Goal: Task Accomplishment & Management: Use online tool/utility

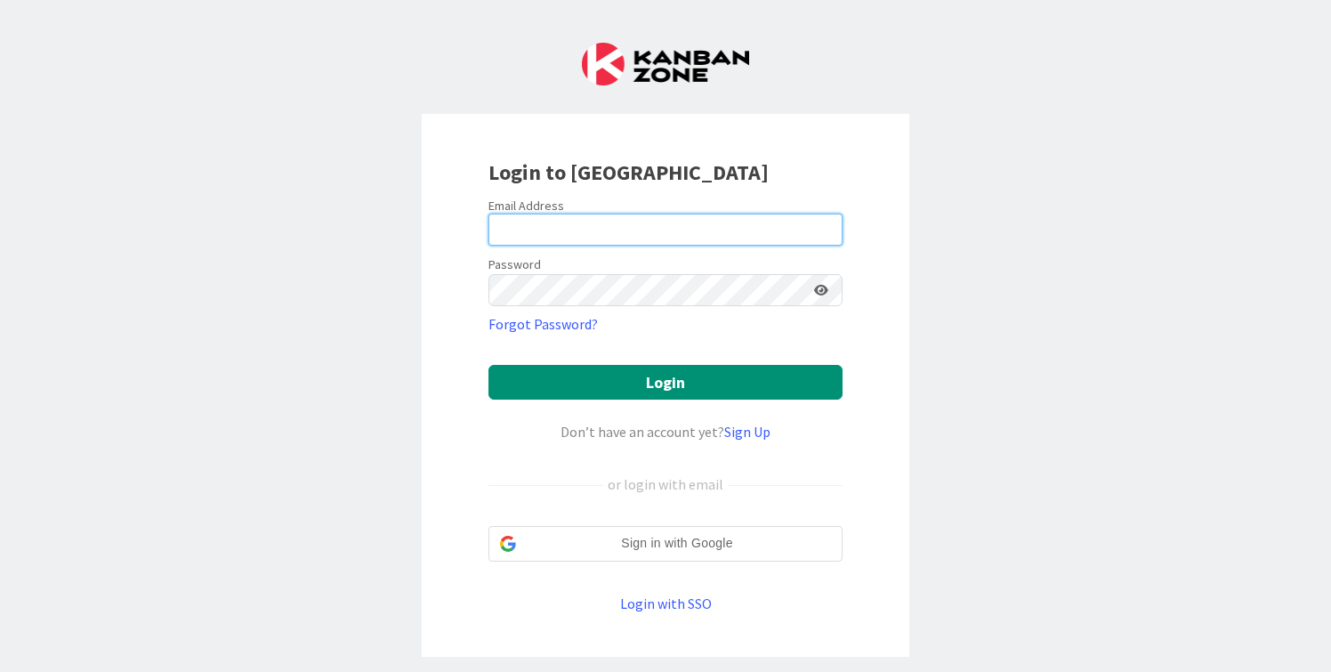
type input "[PERSON_NAME][EMAIL_ADDRESS][DOMAIN_NAME]"
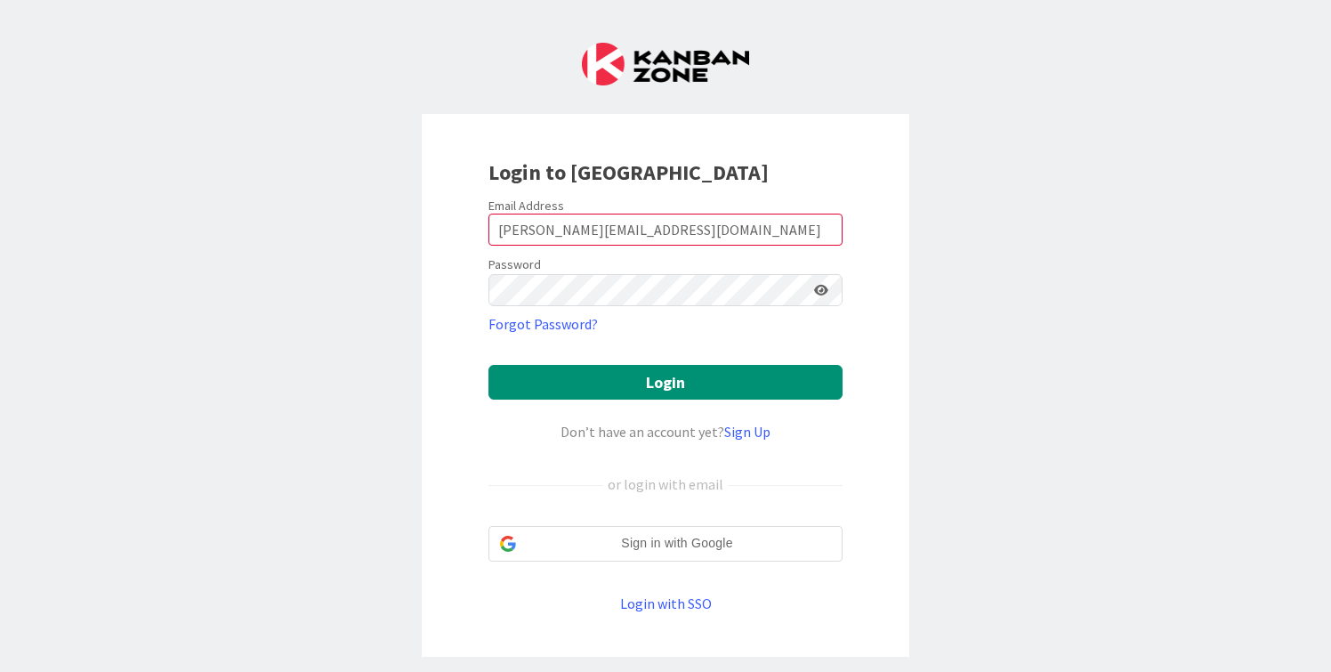
click at [629, 399] on form "Email Address [EMAIL_ADDRESS][DOMAIN_NAME] Password Forgot Password? Login Don’…" at bounding box center [665, 406] width 354 height 416
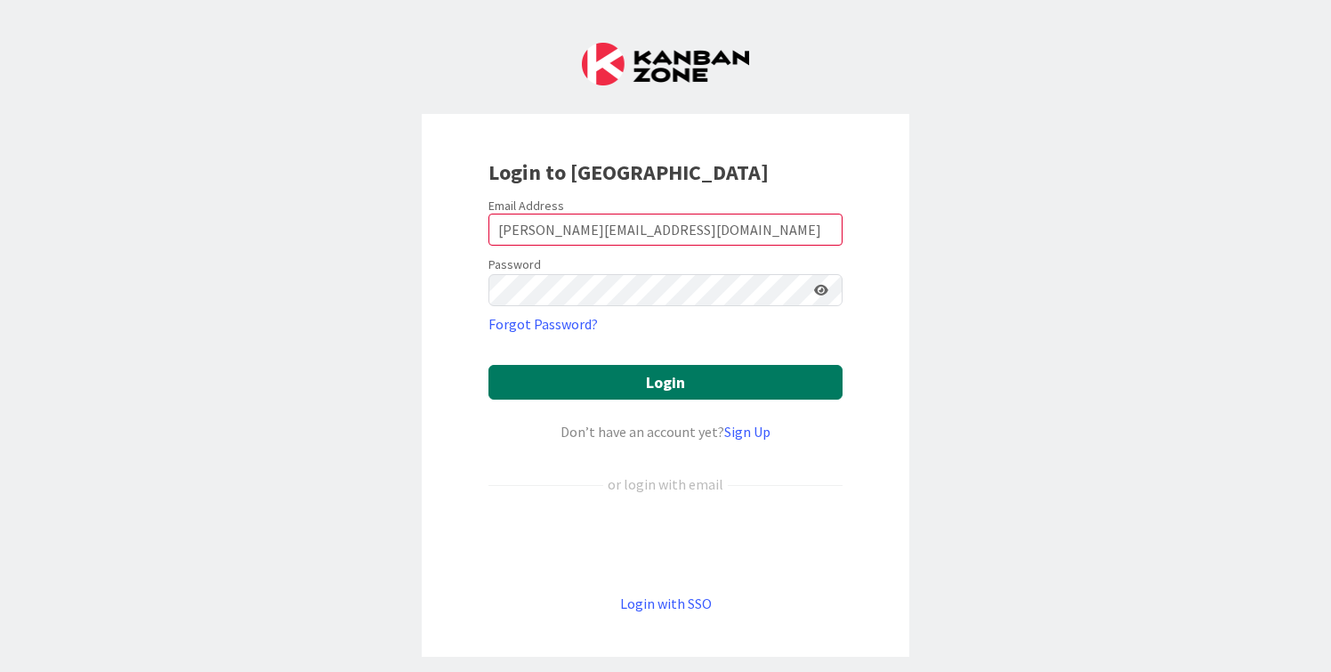
click at [653, 389] on button "Login" at bounding box center [665, 382] width 354 height 35
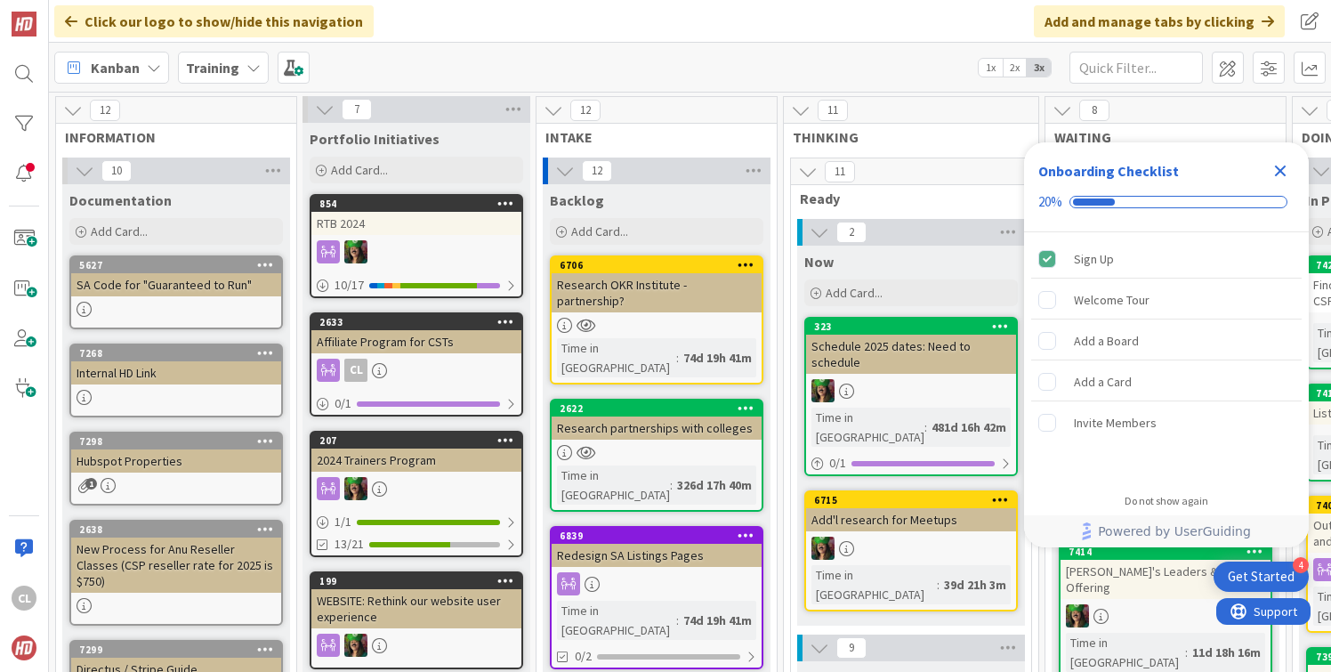
click at [243, 64] on div "Training" at bounding box center [223, 68] width 91 height 32
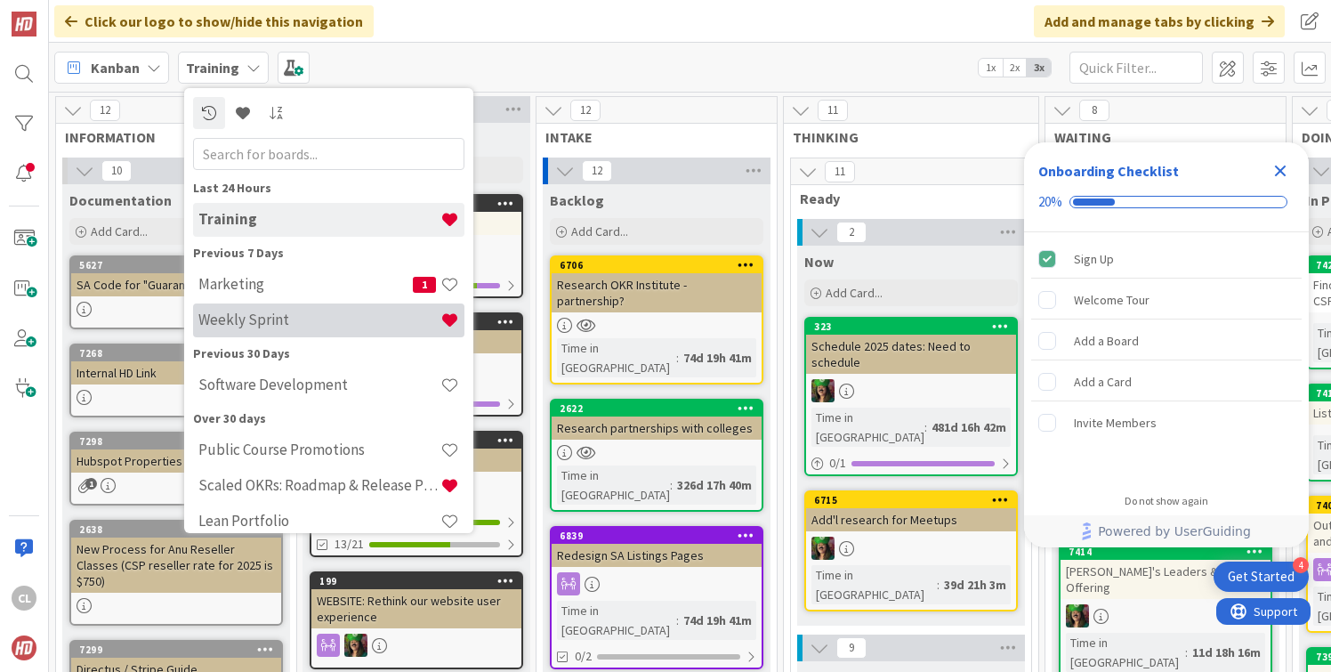
click at [279, 316] on h4 "Weekly Sprint" at bounding box center [319, 319] width 242 height 18
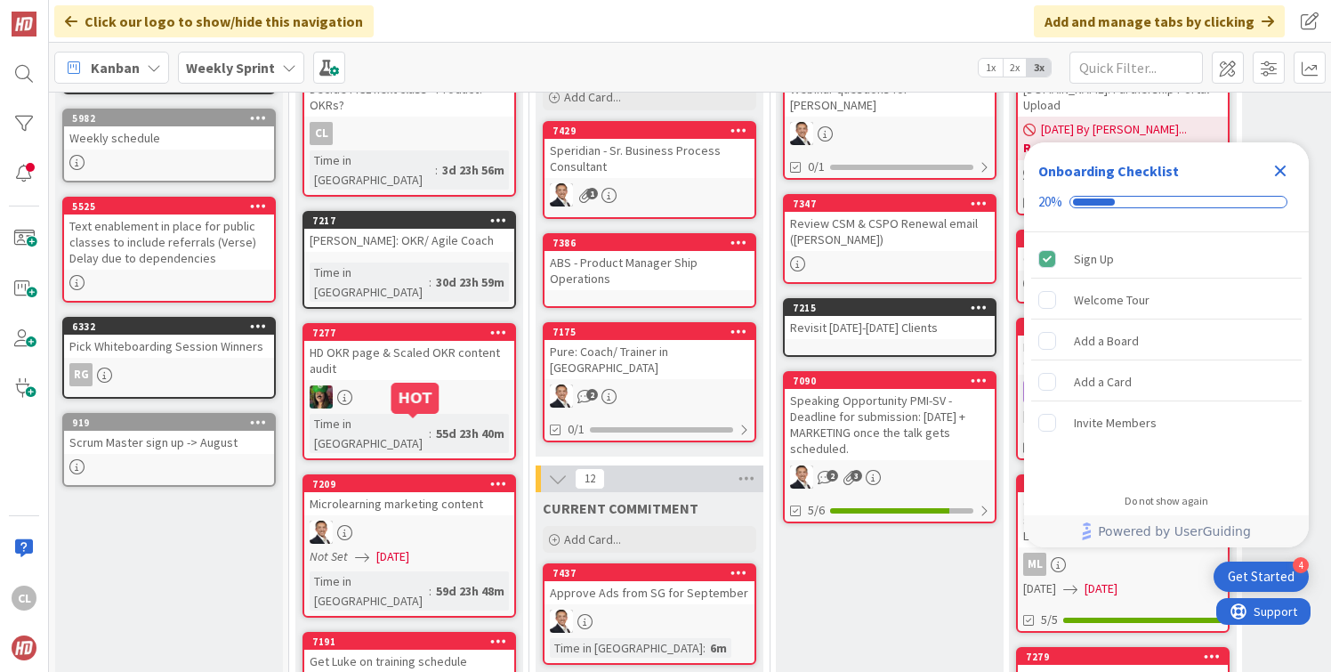
scroll to position [200, 0]
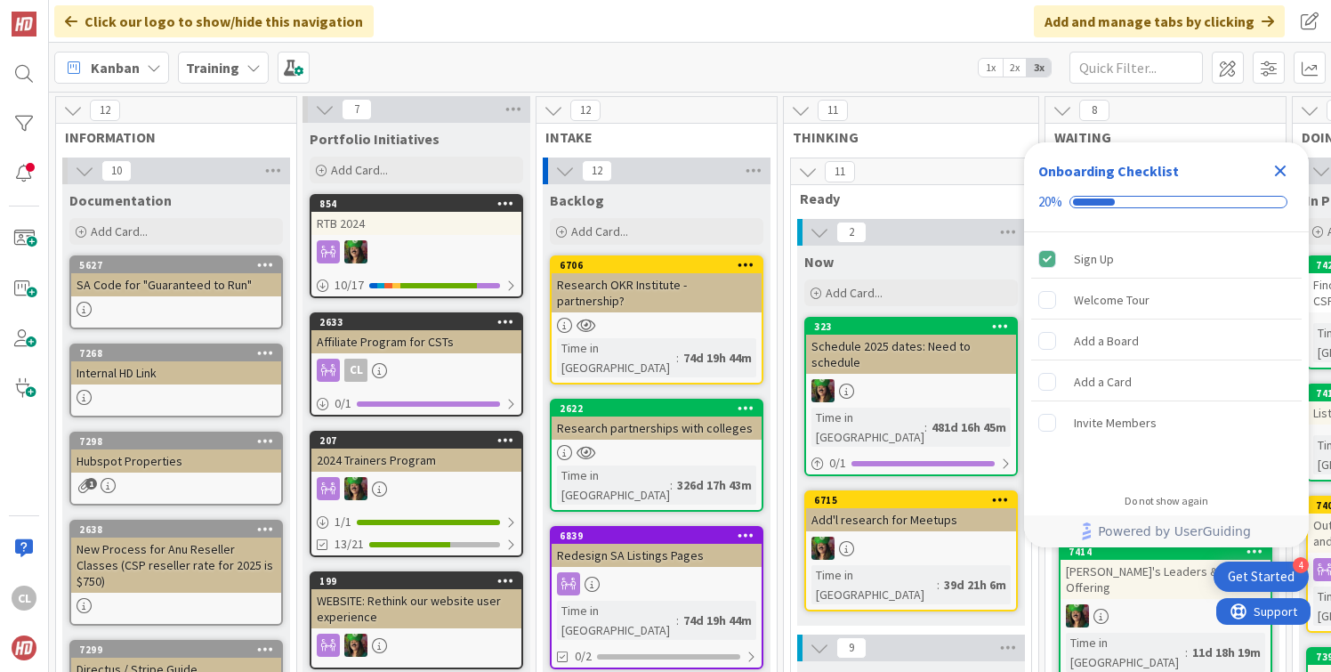
click at [845, 637] on span "9" at bounding box center [851, 647] width 30 height 21
click at [205, 561] on div "New Process for Anu Reseller Classes (CSP reseller rate for 2025 is $750)" at bounding box center [176, 564] width 210 height 55
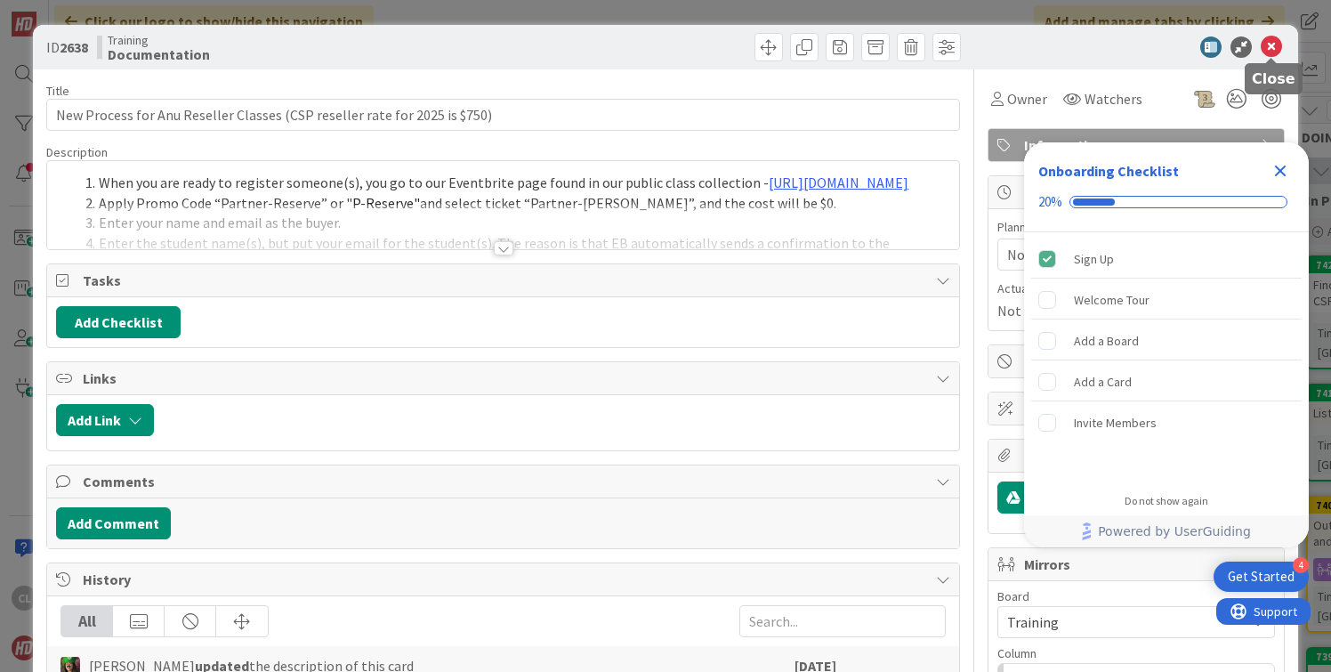
click at [1273, 53] on icon at bounding box center [1271, 46] width 21 height 21
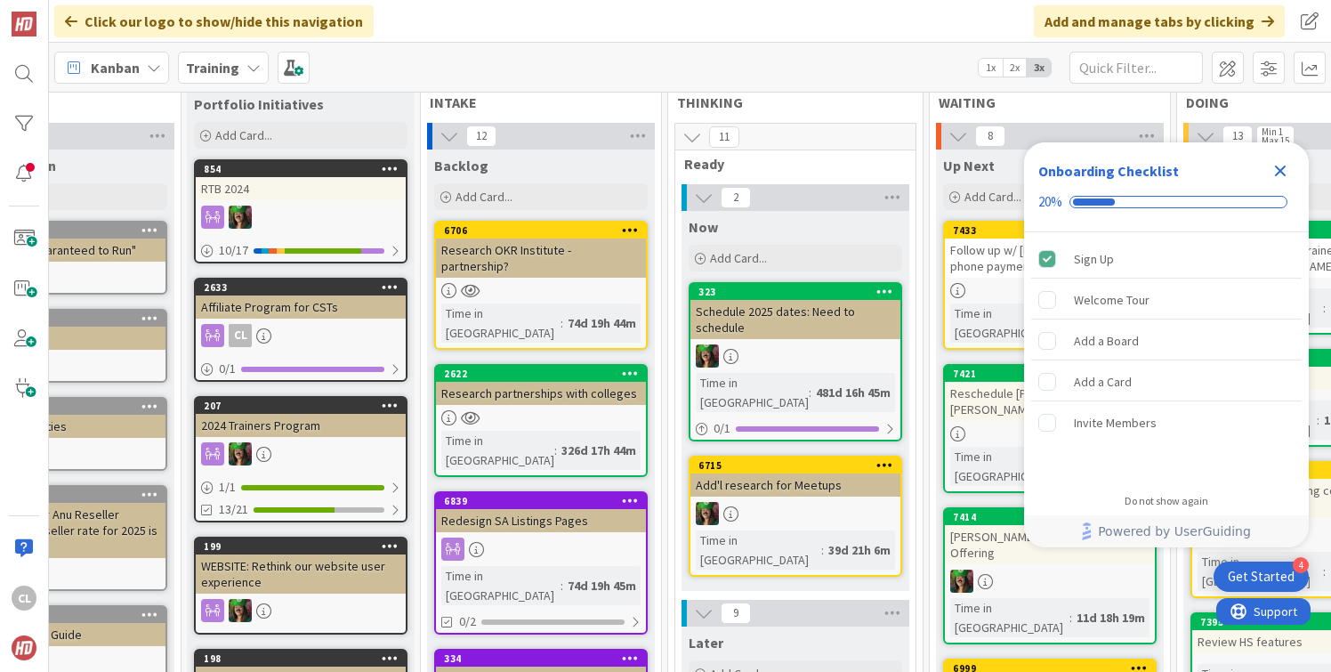
scroll to position [35, 123]
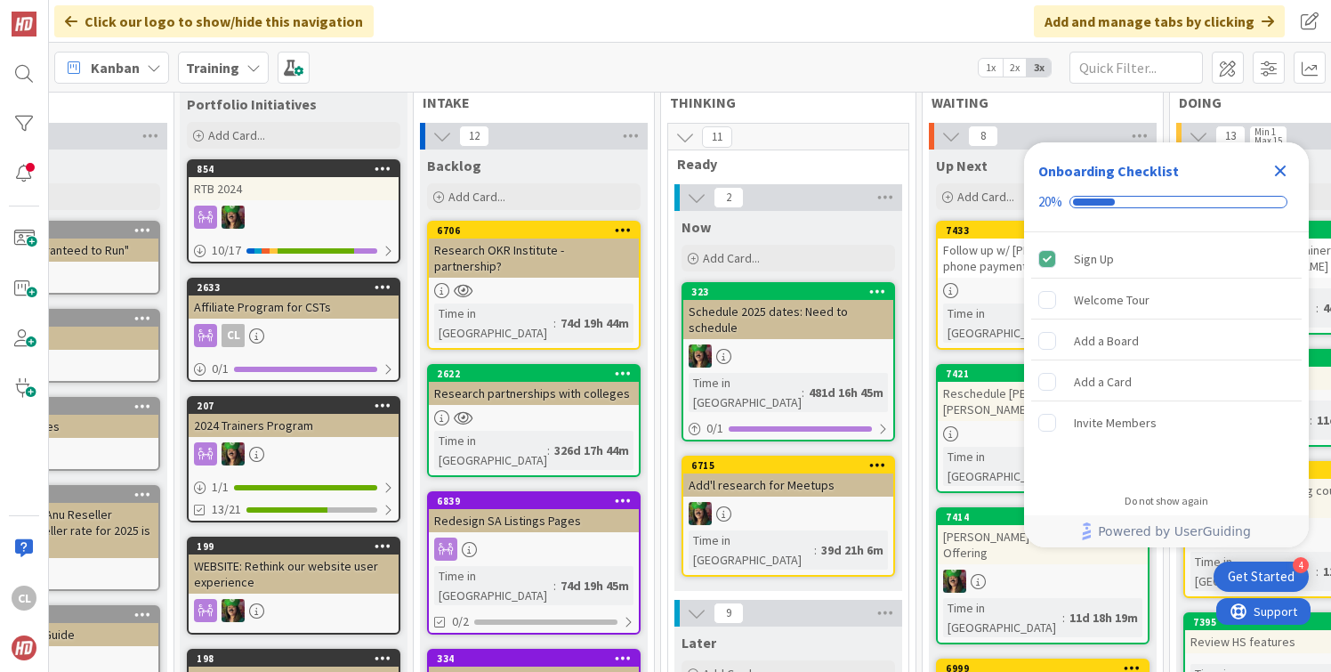
click at [227, 69] on b "Training" at bounding box center [212, 68] width 53 height 18
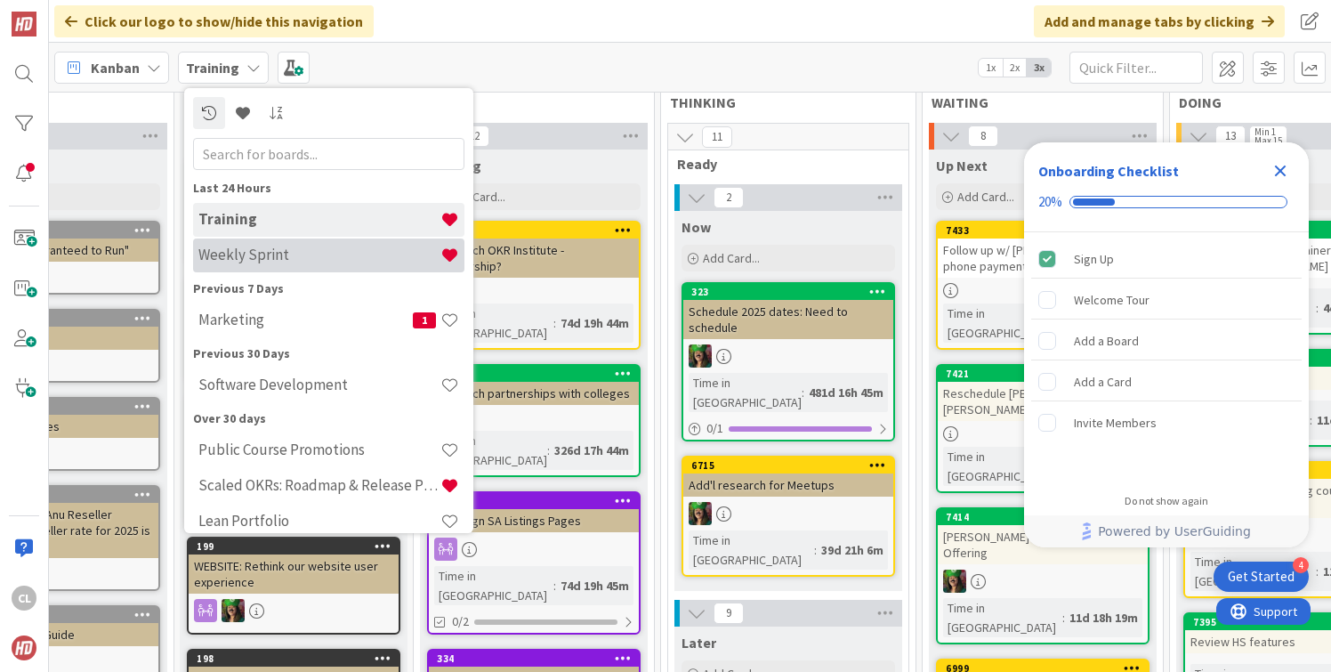
click at [252, 262] on h4 "Weekly Sprint" at bounding box center [319, 255] width 242 height 18
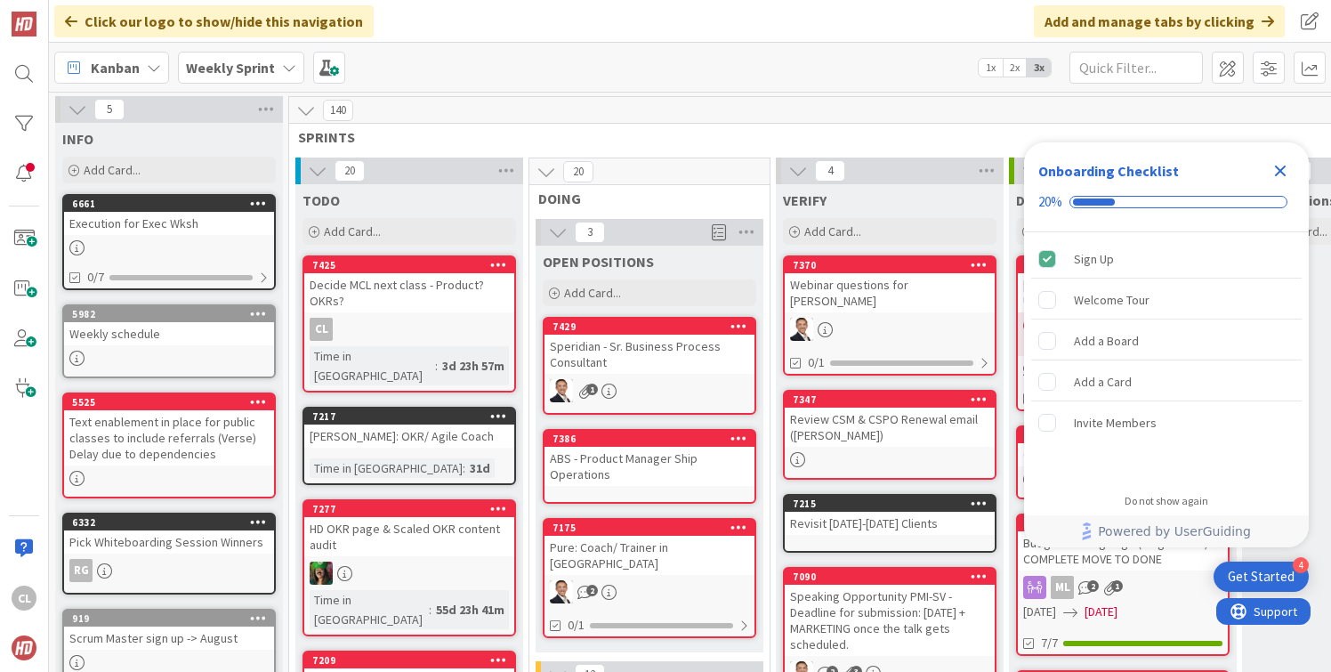
click at [610, 383] on icon at bounding box center [608, 390] width 15 height 15
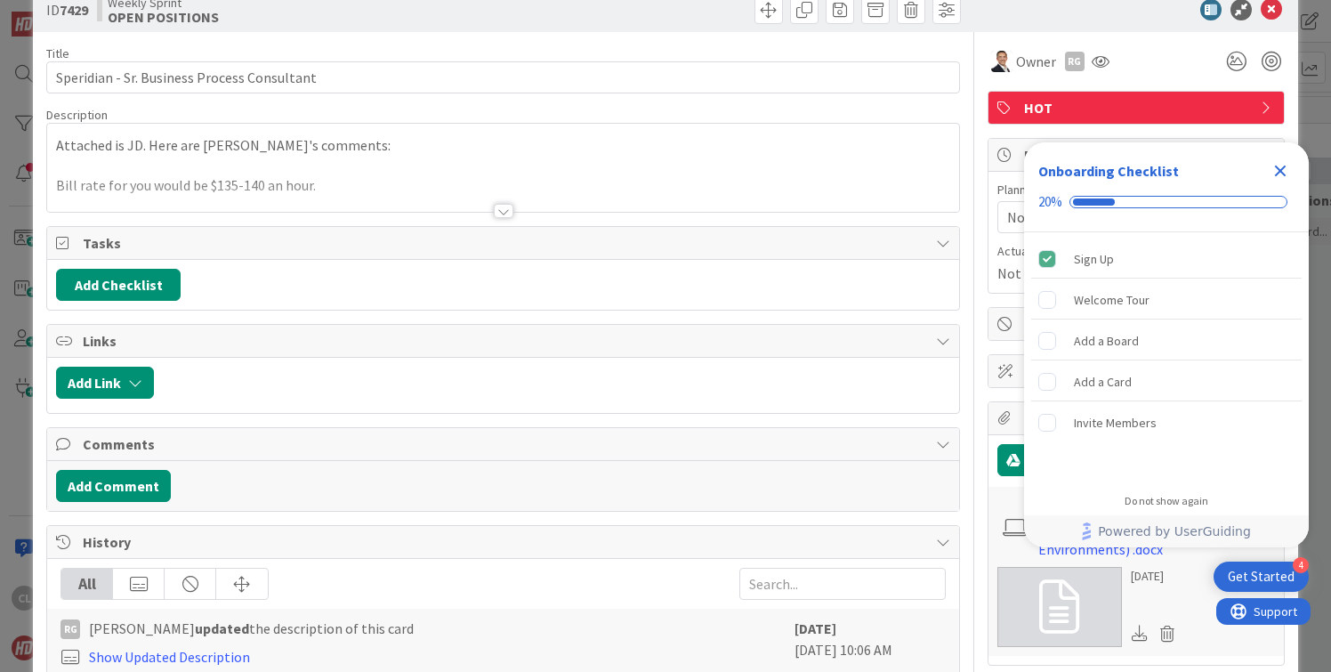
click at [400, 190] on div at bounding box center [502, 188] width 911 height 45
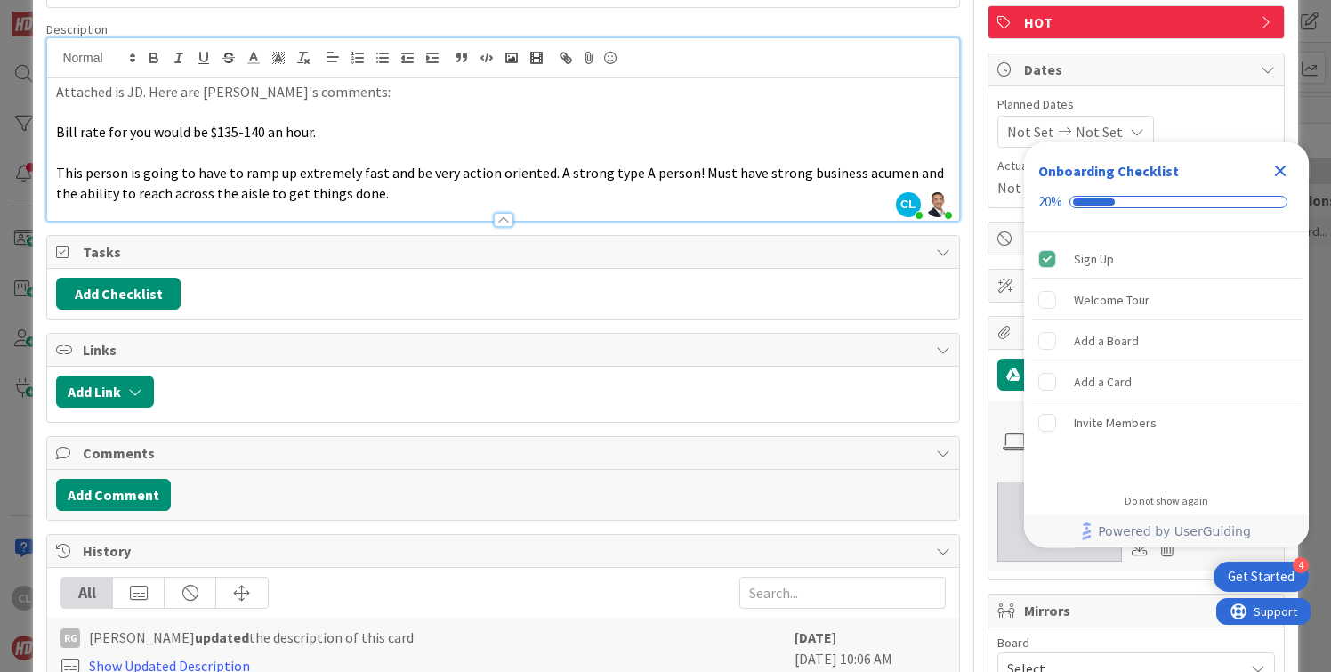
scroll to position [120, 0]
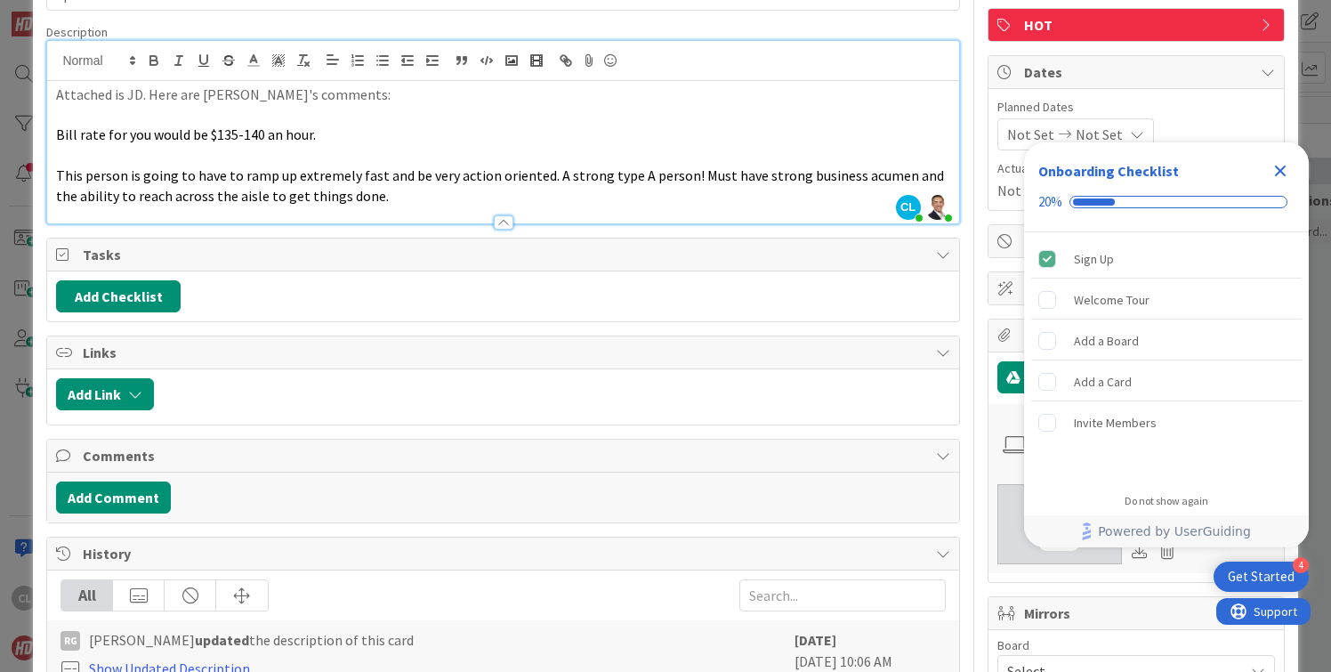
click at [1271, 167] on icon "Close Checklist" at bounding box center [1280, 170] width 21 height 21
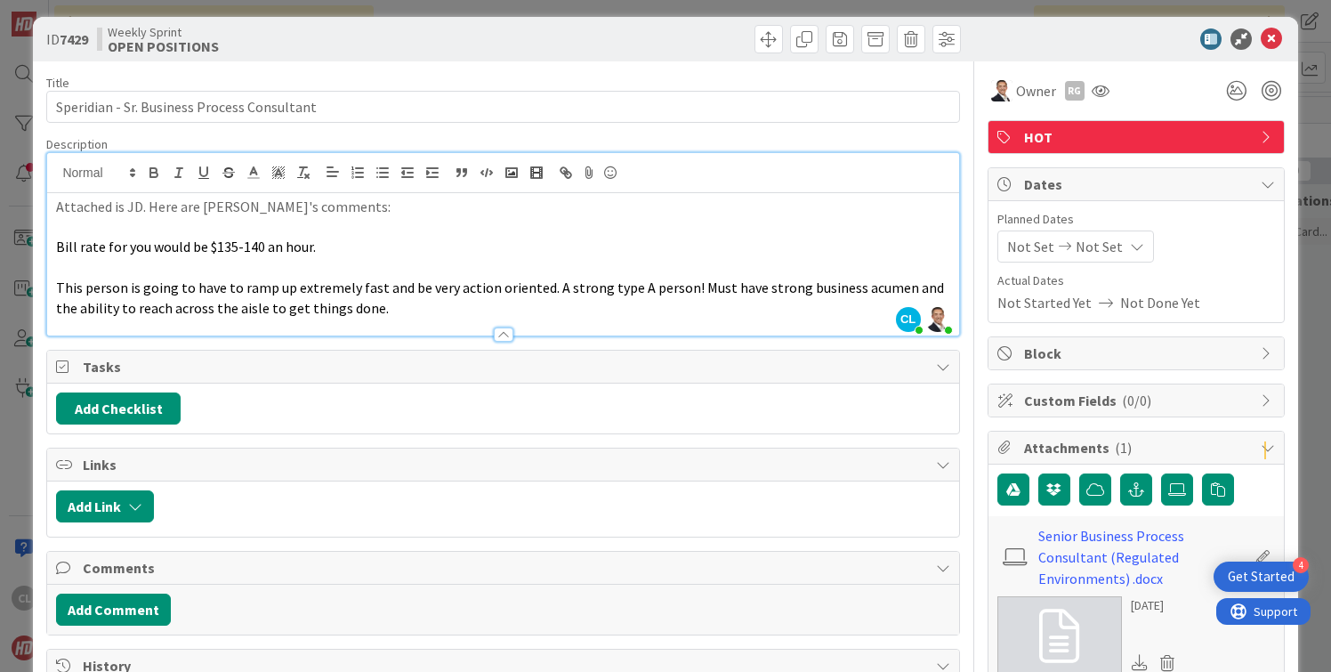
scroll to position [0, 0]
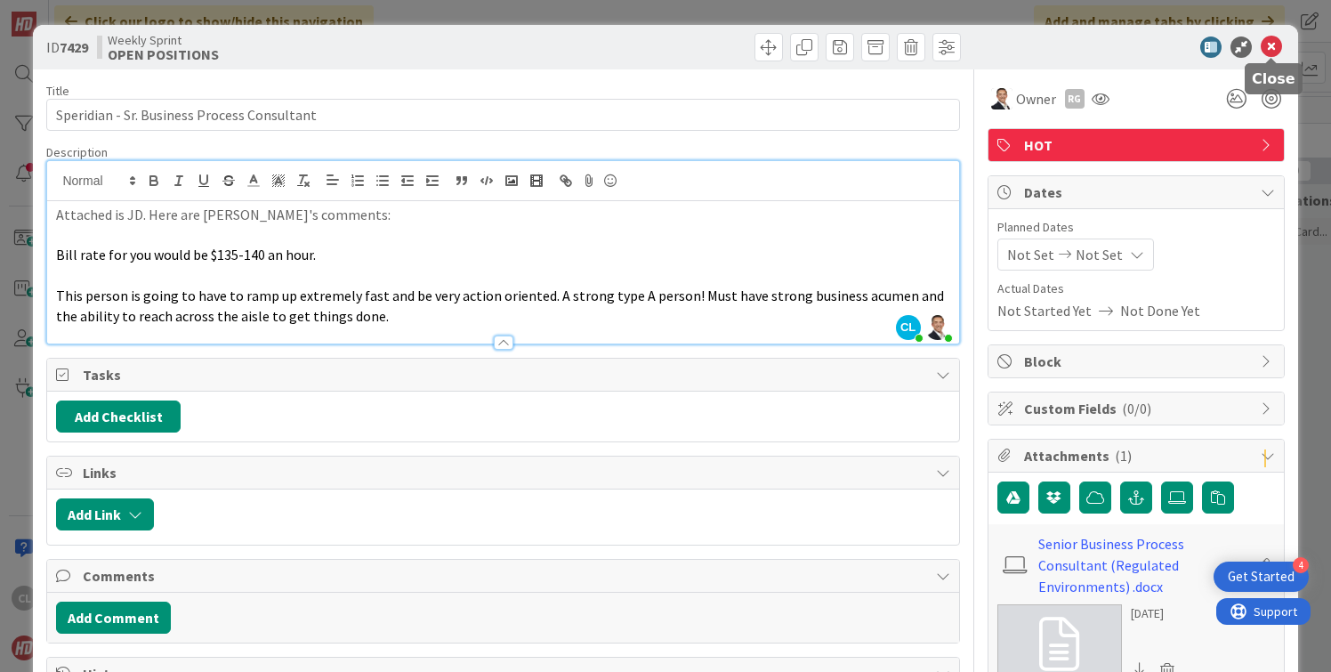
click at [1270, 40] on icon at bounding box center [1271, 46] width 21 height 21
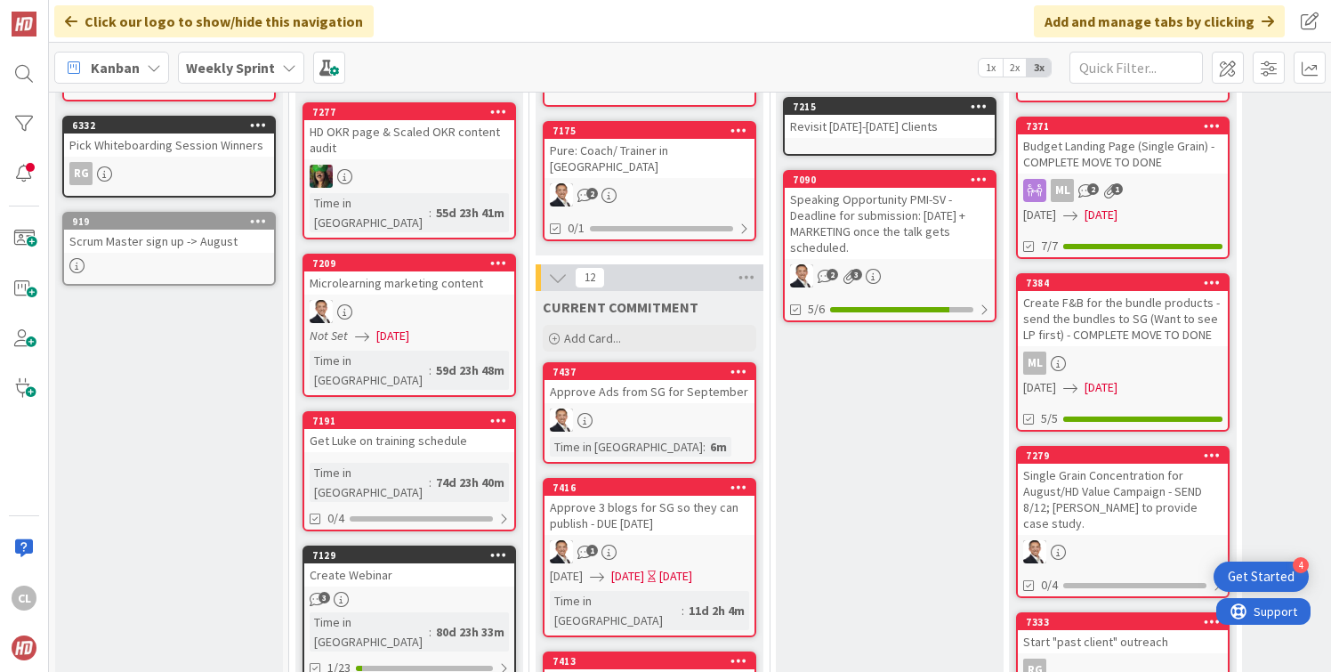
click at [645, 383] on div "Approve Ads from SG for September" at bounding box center [649, 391] width 210 height 23
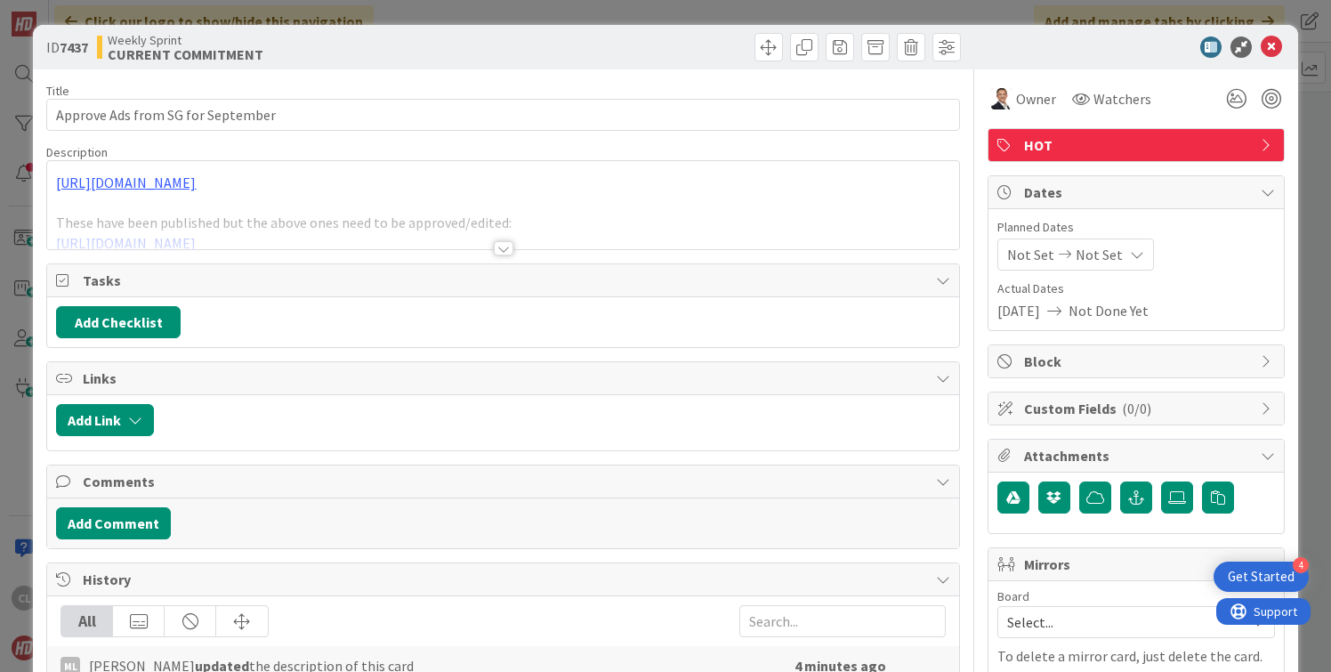
click at [410, 247] on div at bounding box center [502, 226] width 911 height 45
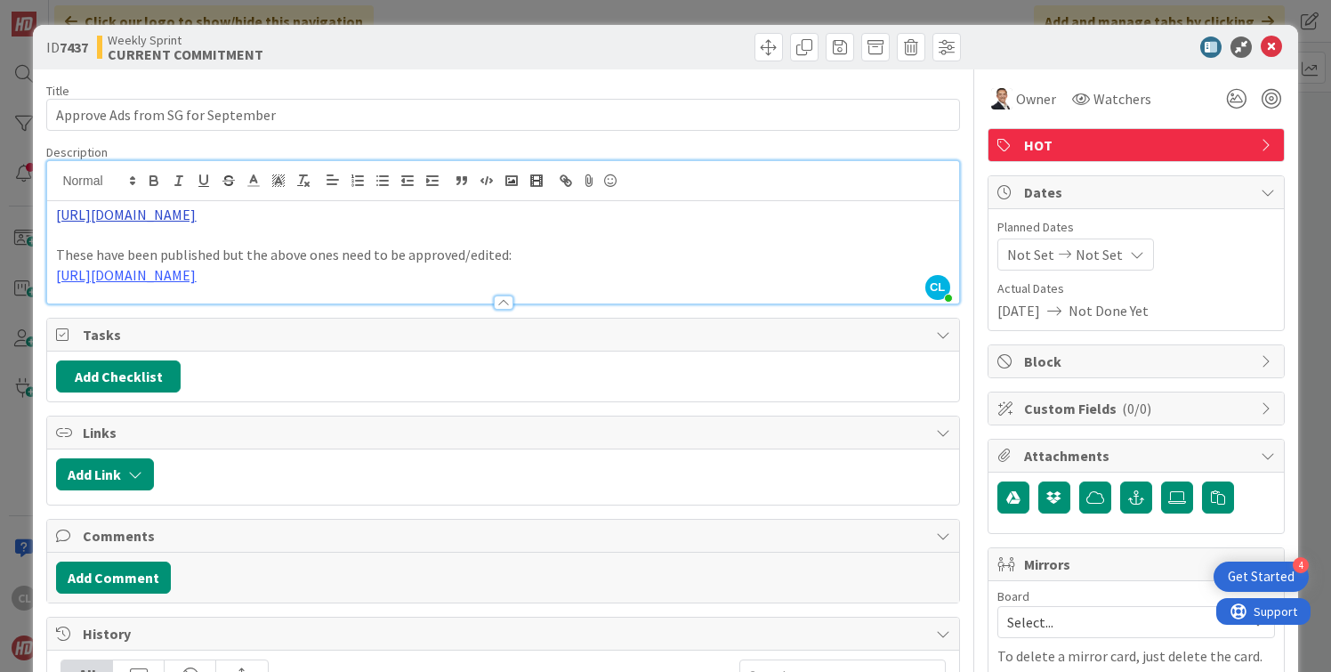
click at [196, 209] on link "https://drive.google.com/drive/folders/1JBaMKC_P5JmQxjvG660JcGd1WEcy0Dqw" at bounding box center [126, 215] width 140 height 18
click at [114, 256] on p "These have been published but the above ones need to be approved/edited:" at bounding box center [502, 255] width 893 height 20
click at [196, 220] on link "https://drive.google.com/drive/folders/1JBaMKC_P5JmQxjvG660JcGd1WEcy0Dqw" at bounding box center [126, 215] width 140 height 18
click at [248, 252] on link "https://drive.google.com/drive/folders/1JBaMKC_P5JmQxjvG660JcGd1WEcy0Dqw" at bounding box center [256, 249] width 122 height 23
click at [608, 280] on p "https://drive.google.com/drive/folders/12mrpaHS-wQRaAQNsPgkENEbMsOqE70f1" at bounding box center [502, 275] width 893 height 20
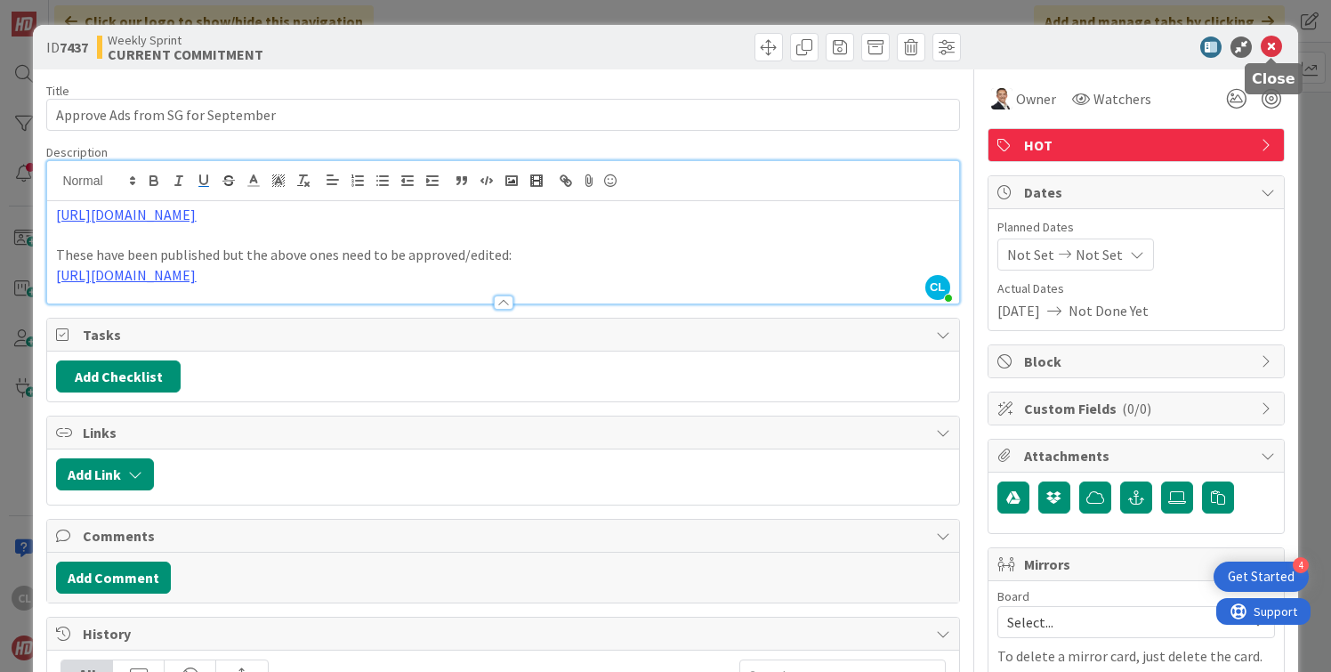
click at [1279, 41] on icon at bounding box center [1271, 46] width 21 height 21
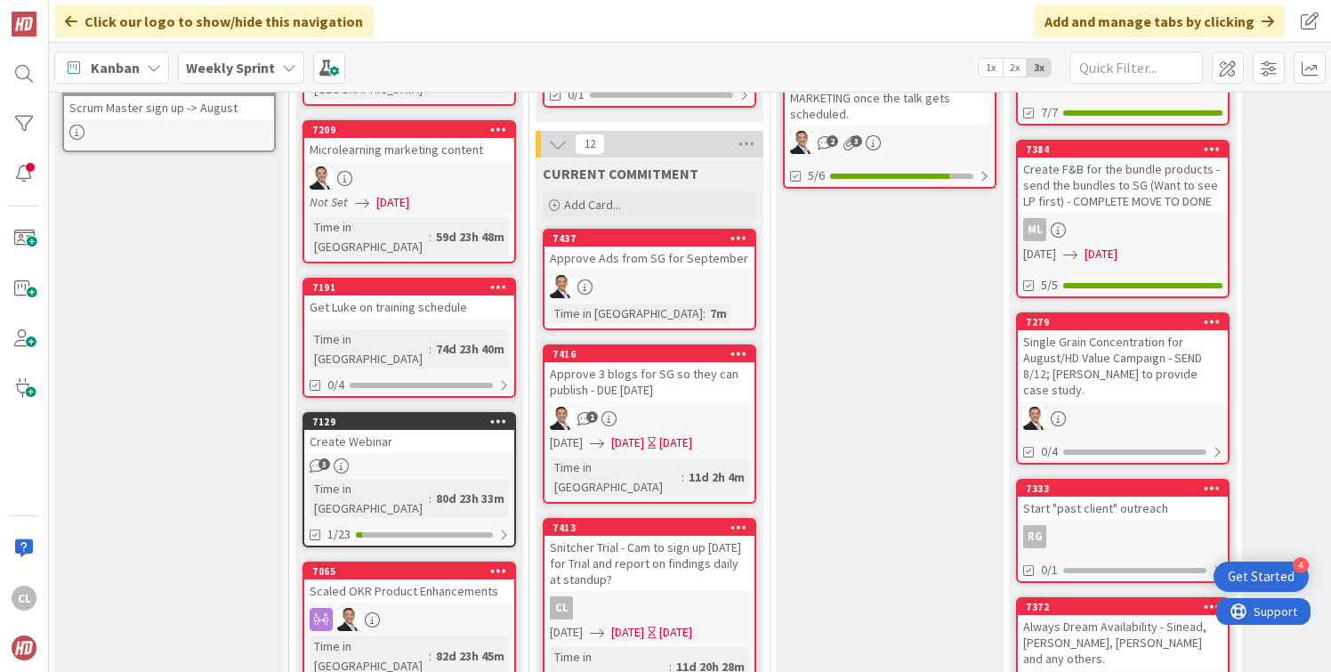
scroll to position [536, 0]
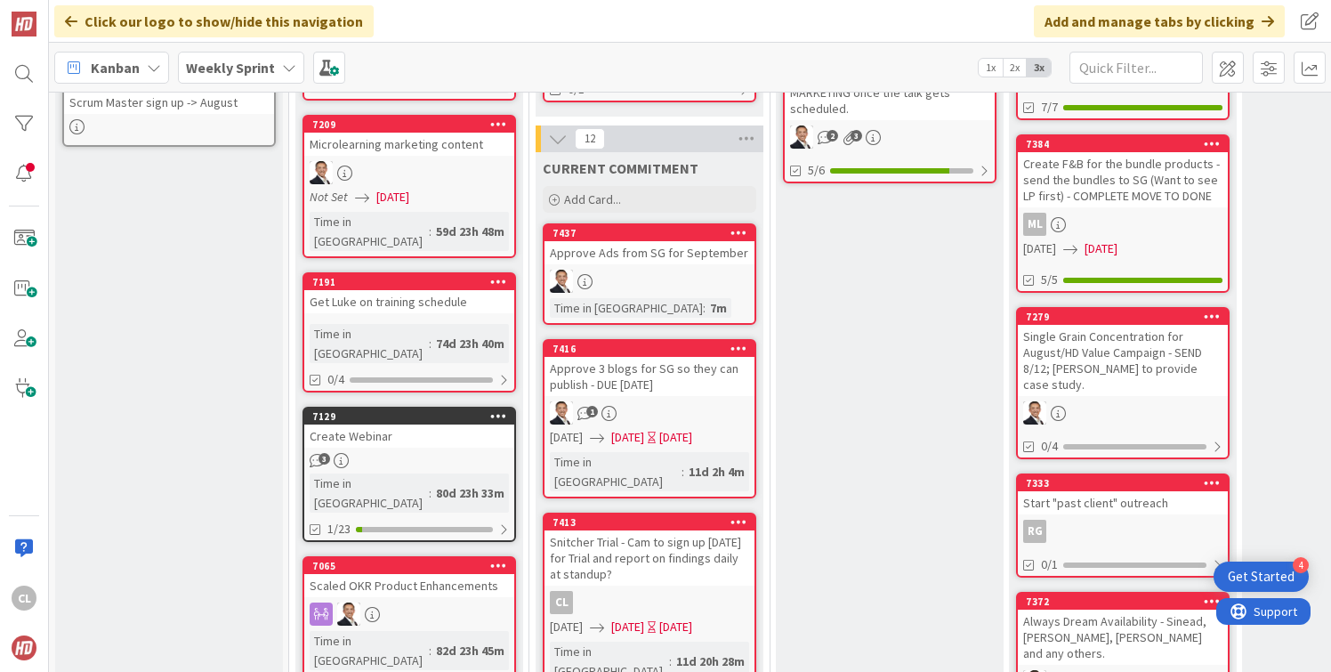
click at [687, 375] on div "Approve 3 blogs for SG so they can publish - DUE [DATE]" at bounding box center [649, 376] width 210 height 39
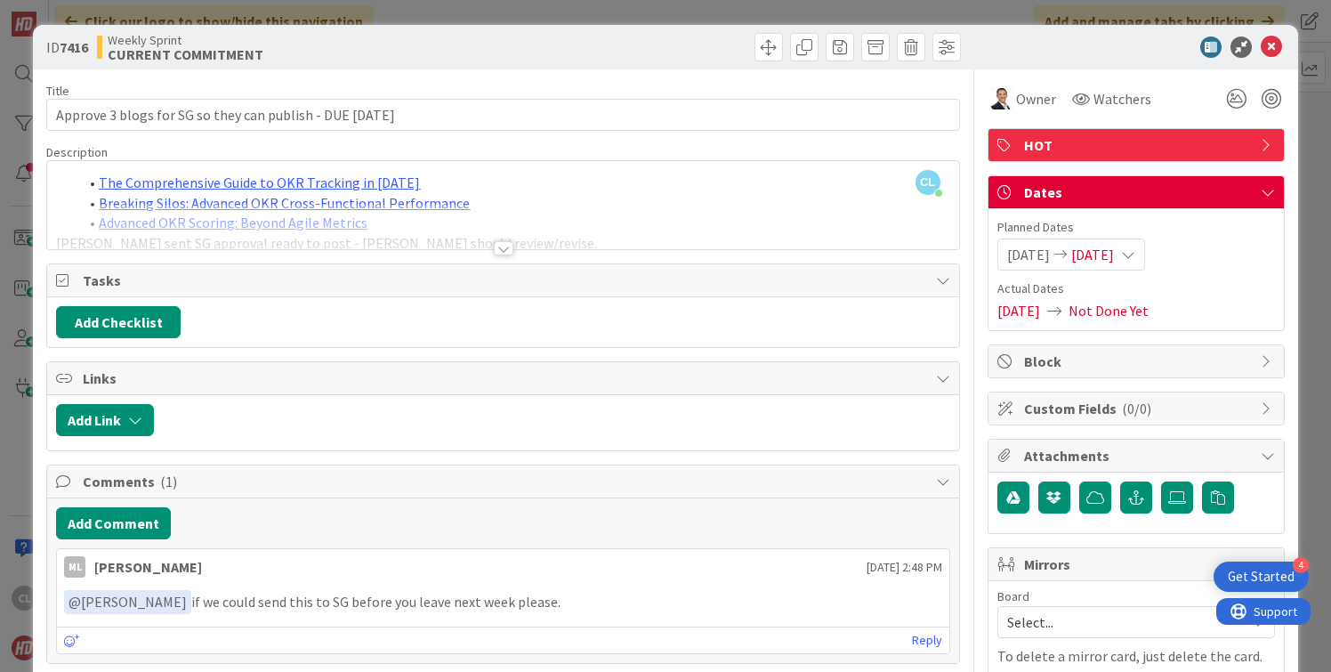
click at [465, 238] on div at bounding box center [502, 226] width 911 height 45
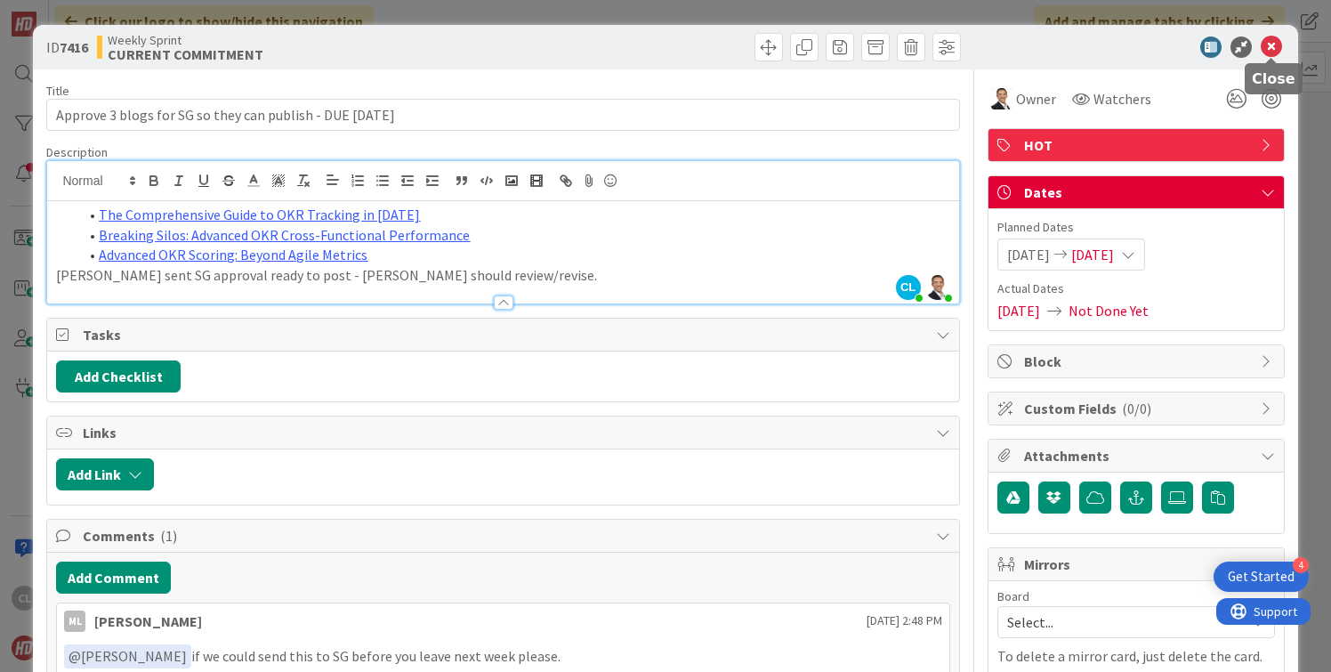
click at [1270, 53] on icon at bounding box center [1271, 46] width 21 height 21
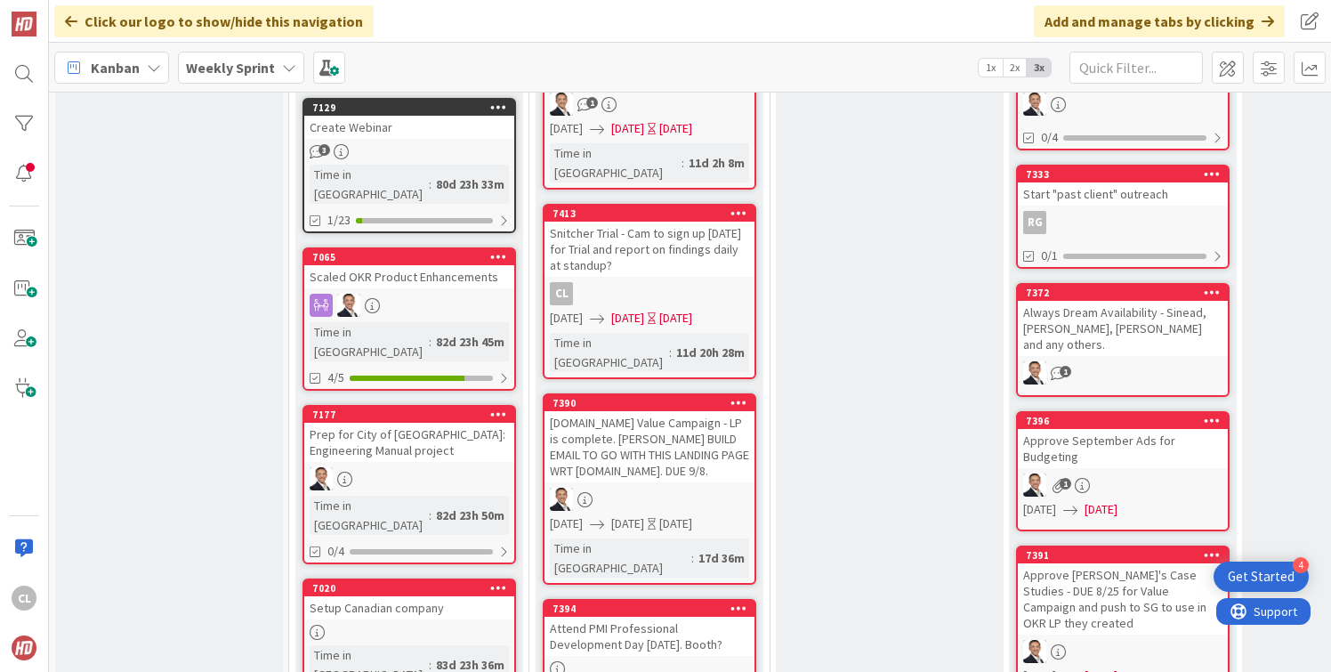
scroll to position [846, 0]
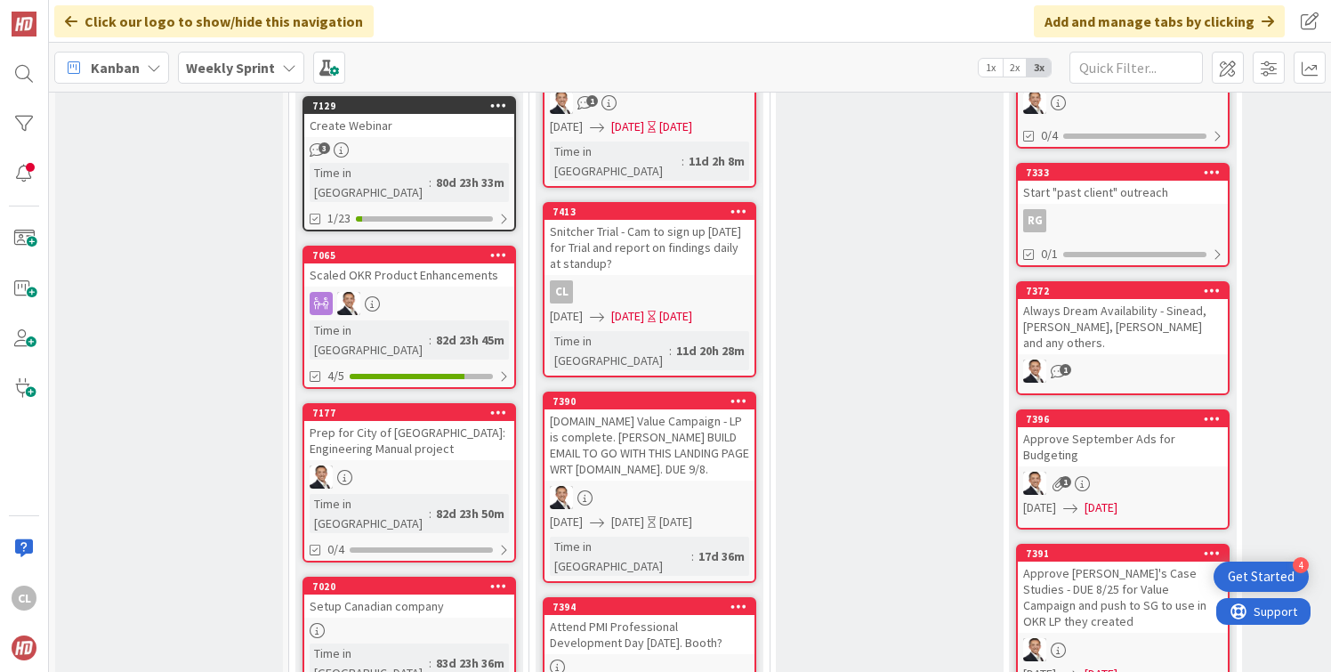
click at [644, 486] on div at bounding box center [649, 497] width 210 height 23
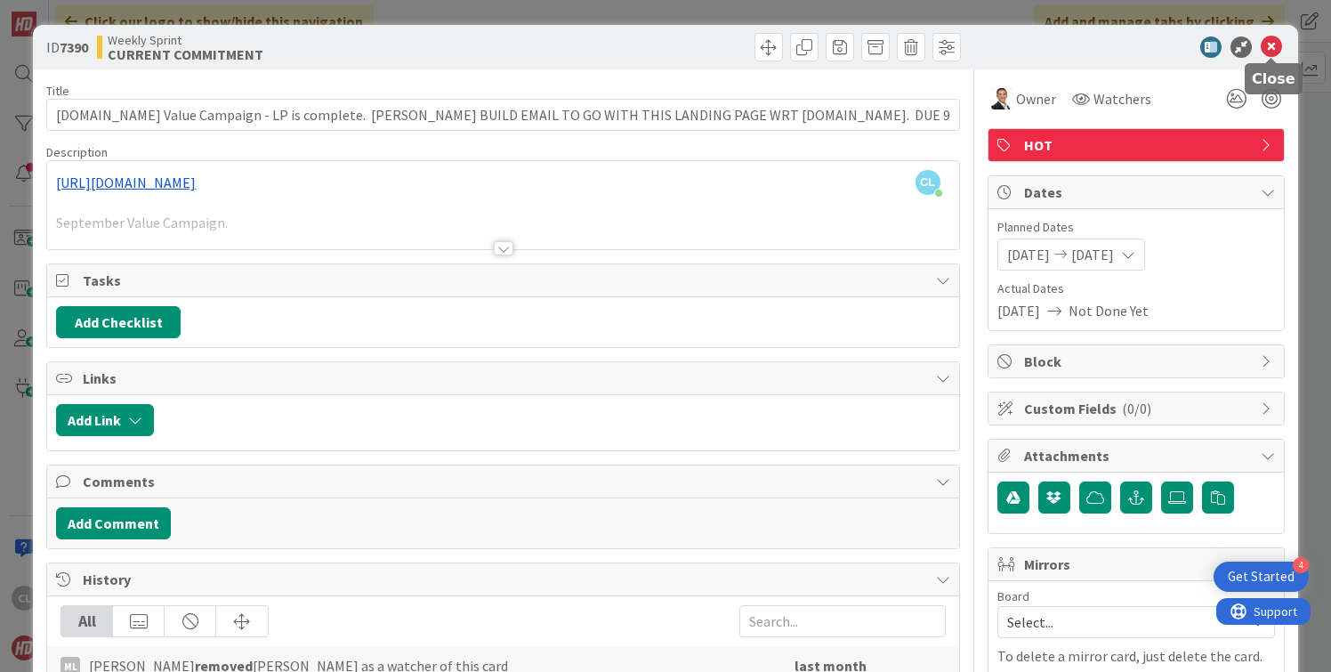
click at [1278, 45] on icon at bounding box center [1271, 46] width 21 height 21
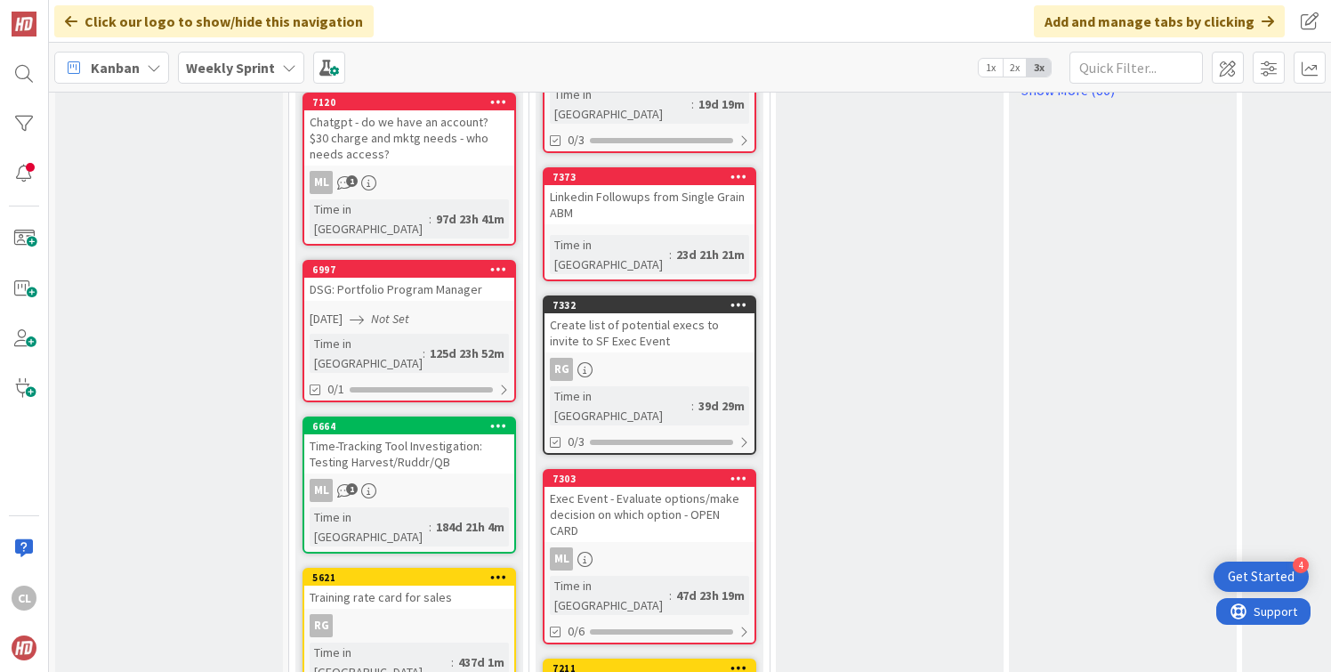
scroll to position [1595, 0]
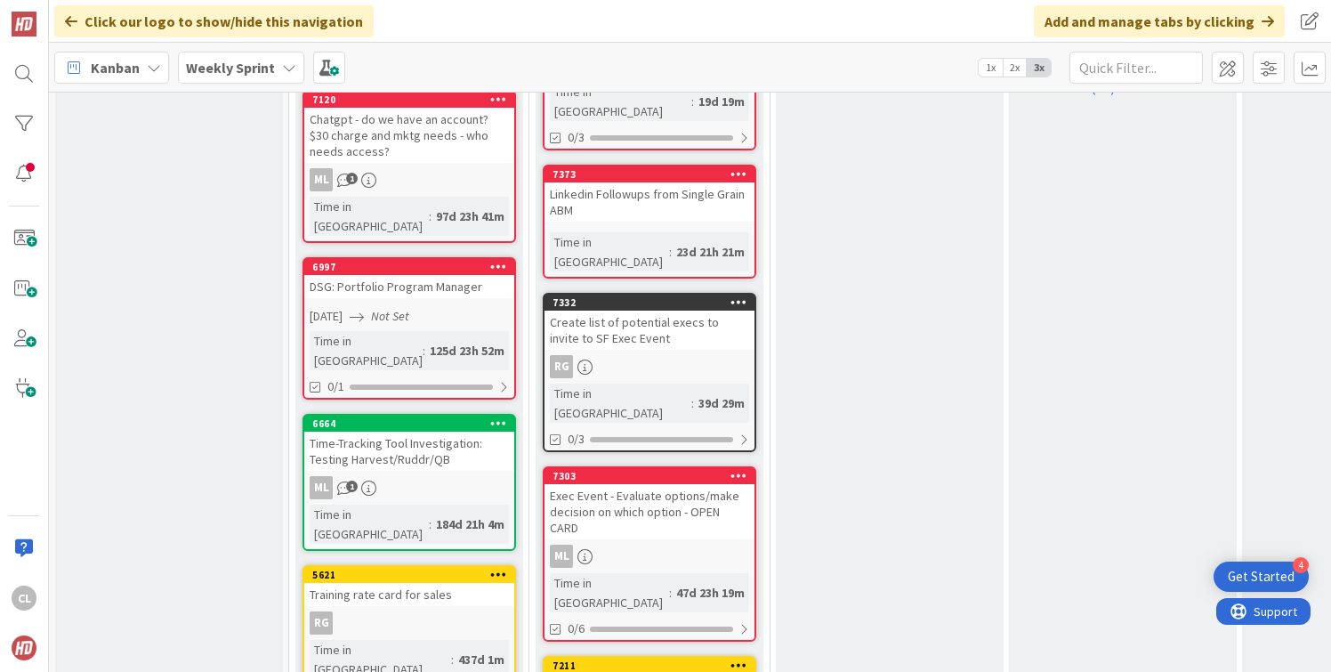
click at [641, 484] on div "Exec Event - Evaluate options/make decision on which option - OPEN CARD" at bounding box center [649, 511] width 210 height 55
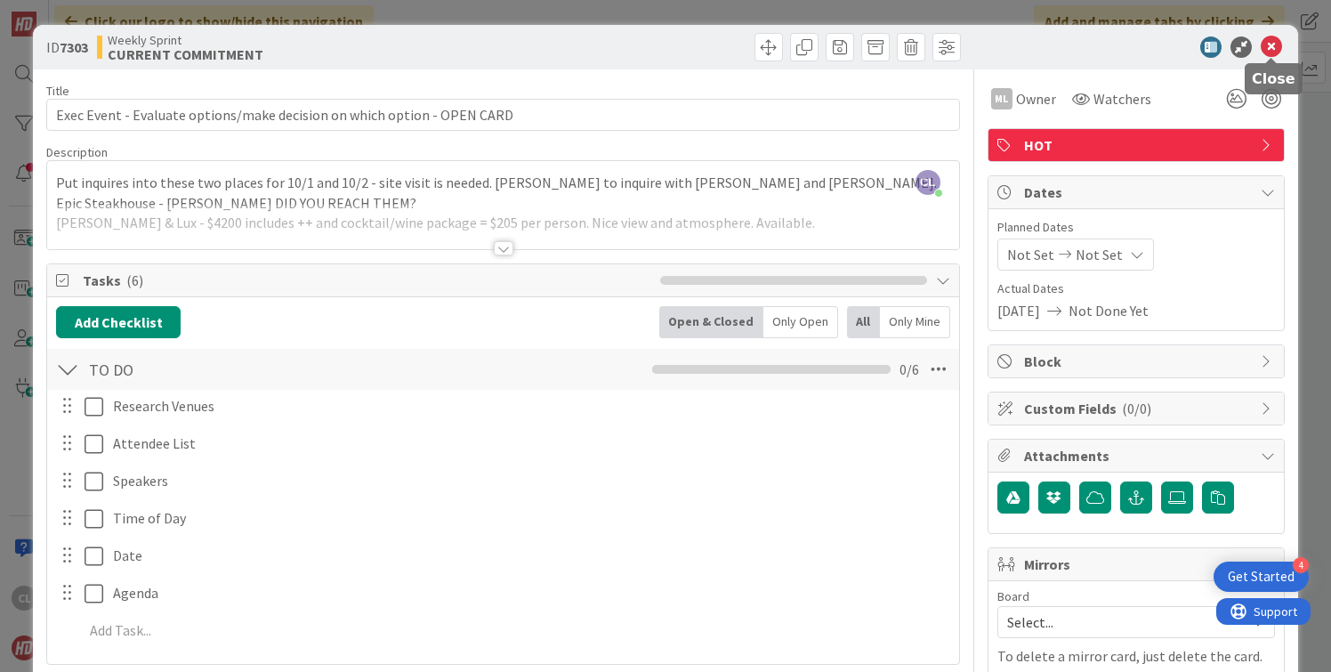
click at [1266, 52] on icon at bounding box center [1271, 46] width 21 height 21
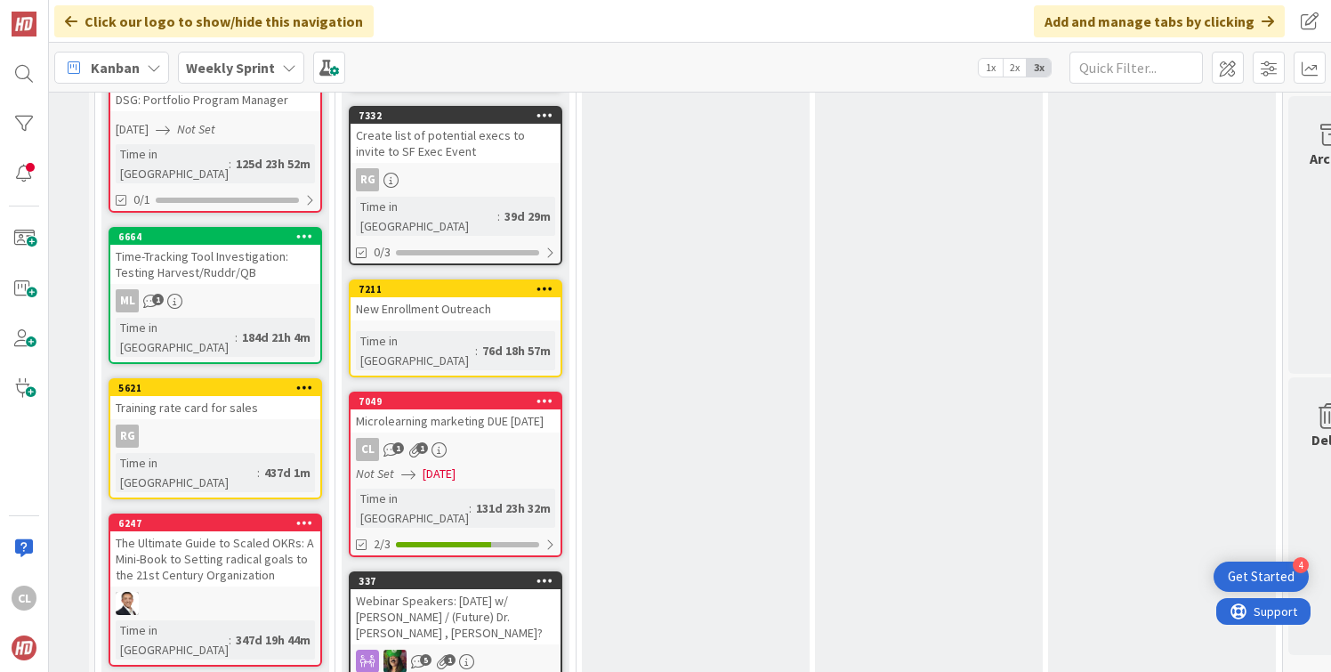
scroll to position [1828, 194]
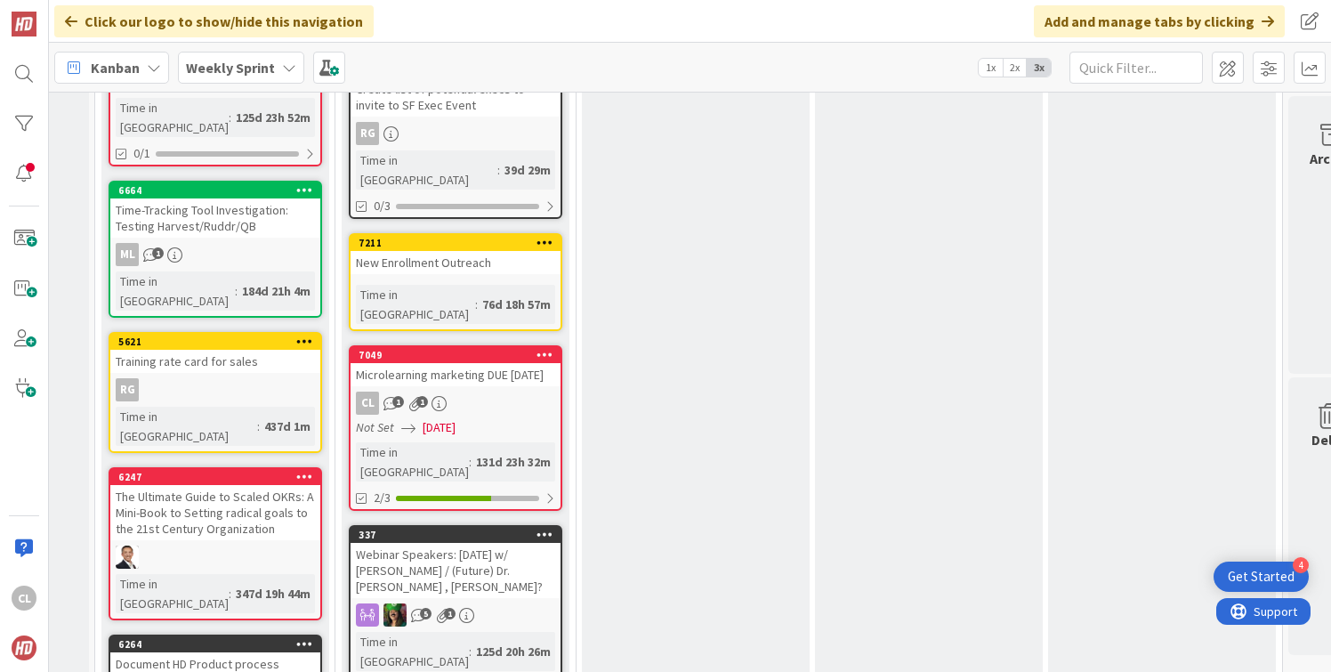
click at [499, 543] on div "Webinar Speakers: [DATE] w/ [PERSON_NAME] / (Future) Dr. [PERSON_NAME] , [PERSO…" at bounding box center [456, 570] width 210 height 55
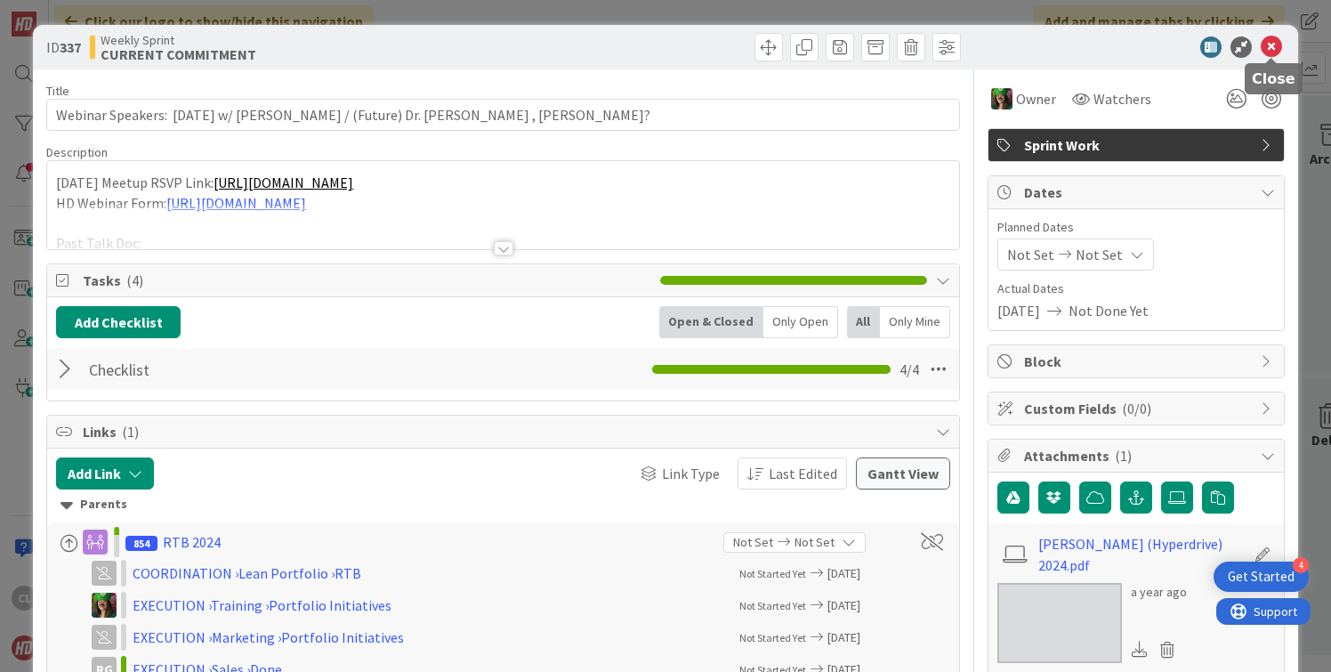
click at [1279, 42] on icon at bounding box center [1271, 46] width 21 height 21
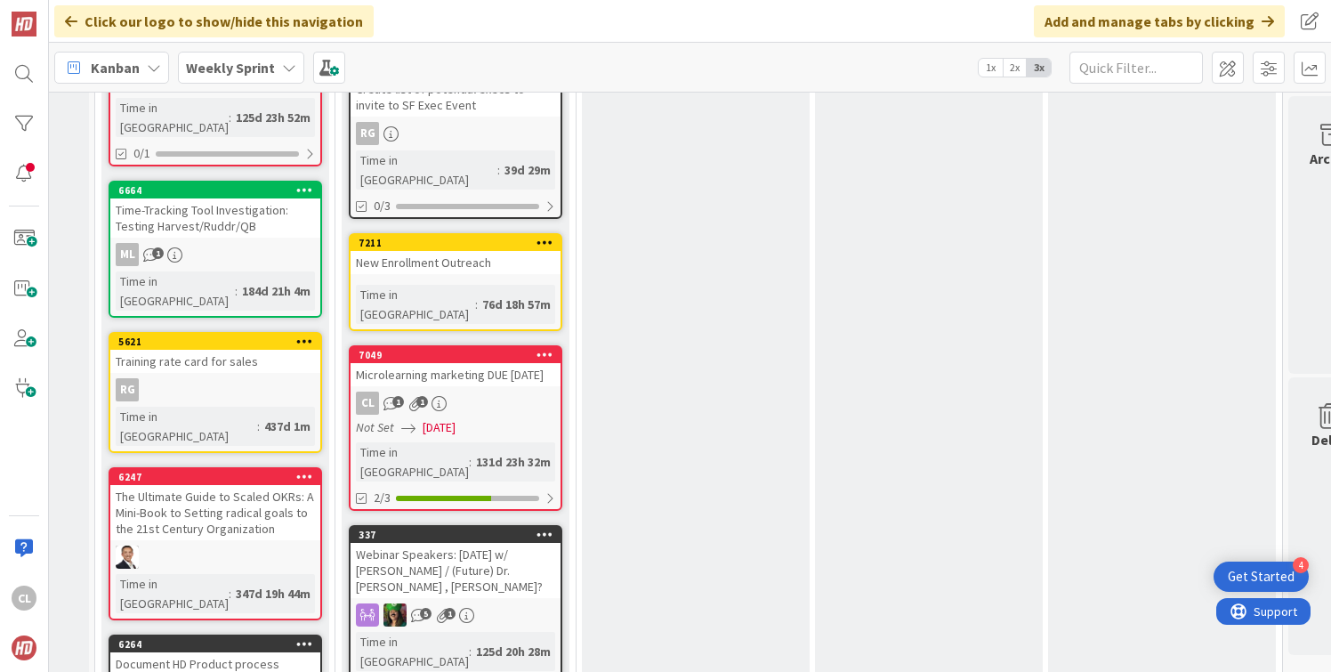
click at [812, 133] on div "97 DONE Add Card... 7303 Exec Event - Evaluate options/make decision on which o…" at bounding box center [928, 93] width 233 height 3529
click at [508, 543] on div "Webinar Speakers: [DATE] w/ [PERSON_NAME] / (Future) Dr. [PERSON_NAME] , [PERSO…" at bounding box center [456, 570] width 210 height 55
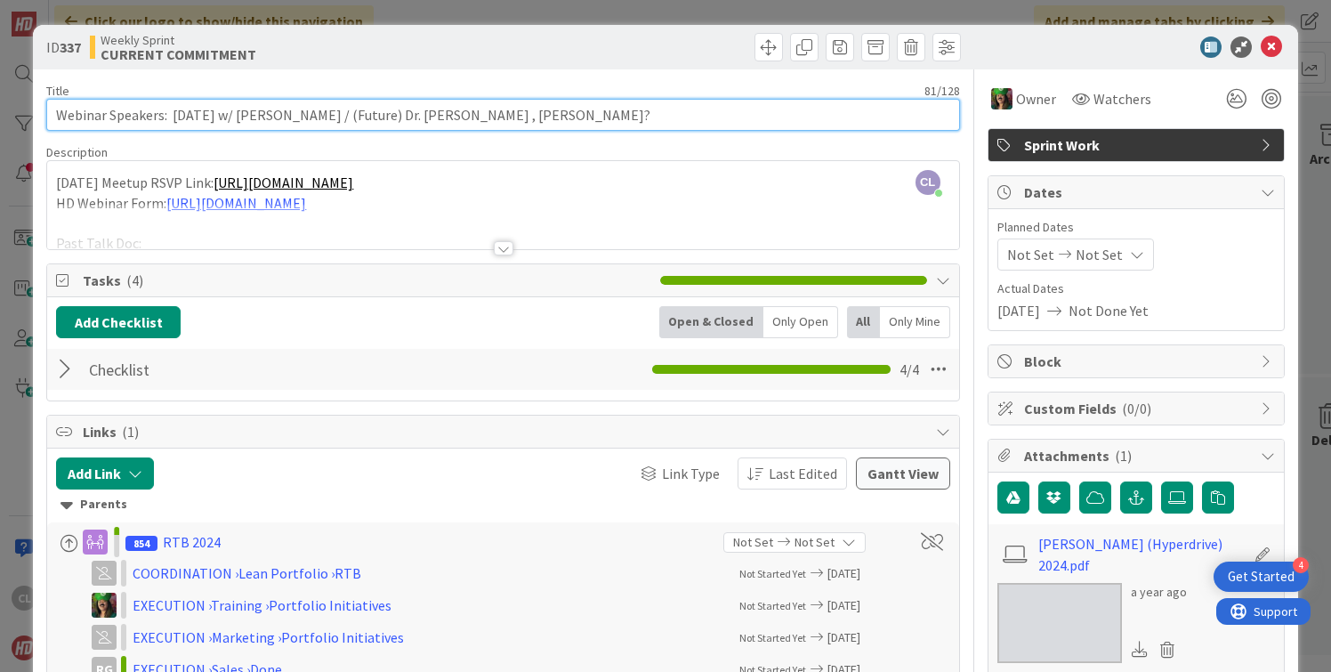
click at [583, 115] on input "Webinar Speakers: [DATE] w/ [PERSON_NAME] / (Future) Dr. [PERSON_NAME] , [PERSO…" at bounding box center [502, 115] width 913 height 32
type input "Webinar Speakers: Sept 17th w/ David Marquet / (Future) Dr. Steve , Marty Cagan…"
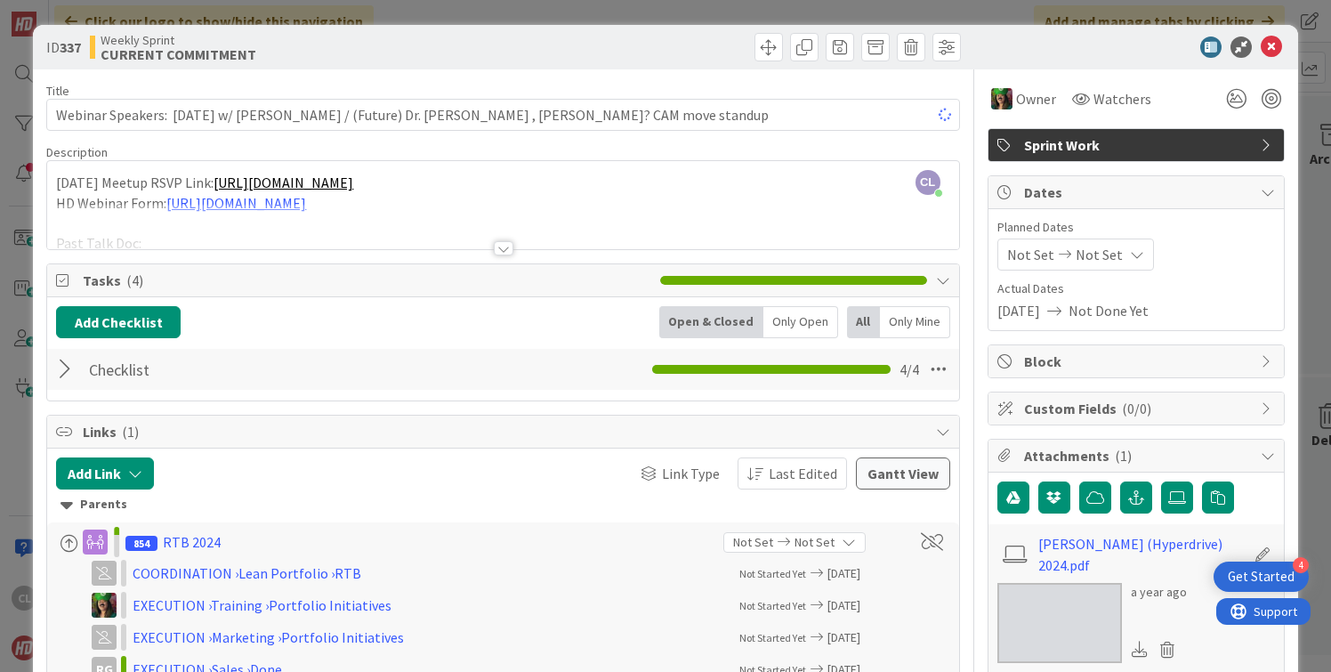
click at [1264, 42] on icon at bounding box center [1271, 46] width 21 height 21
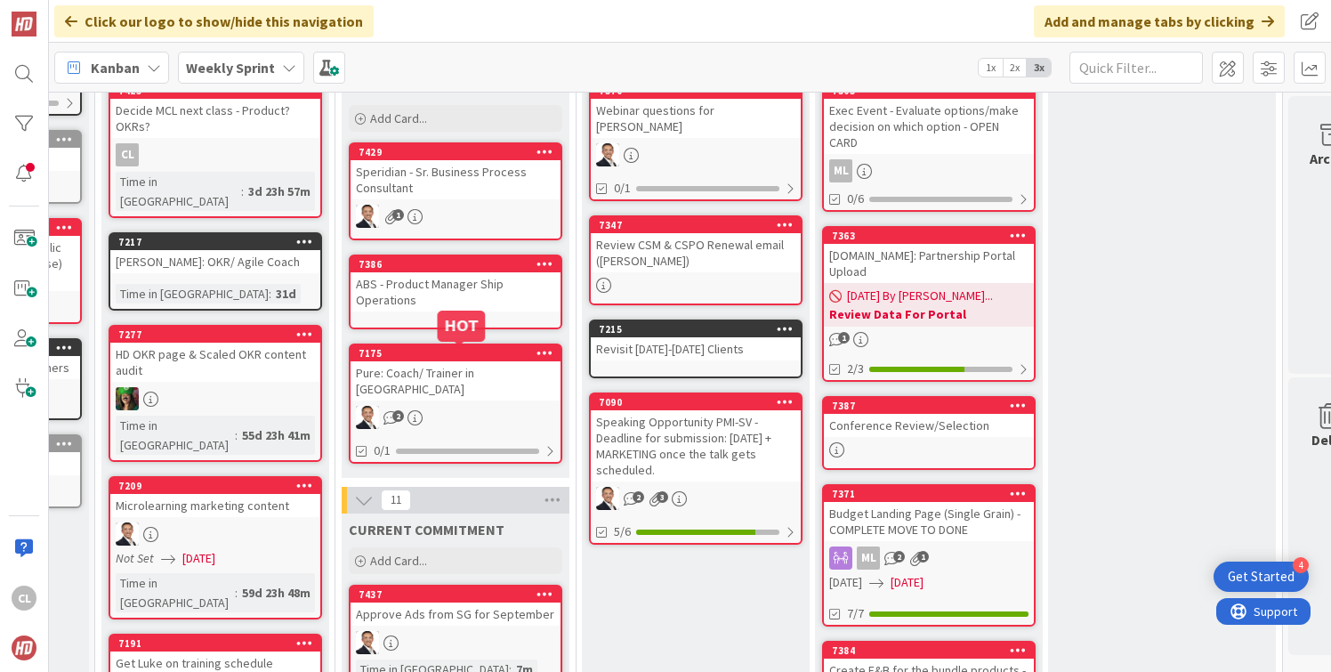
scroll to position [0, 194]
